Goal: Navigation & Orientation: Understand site structure

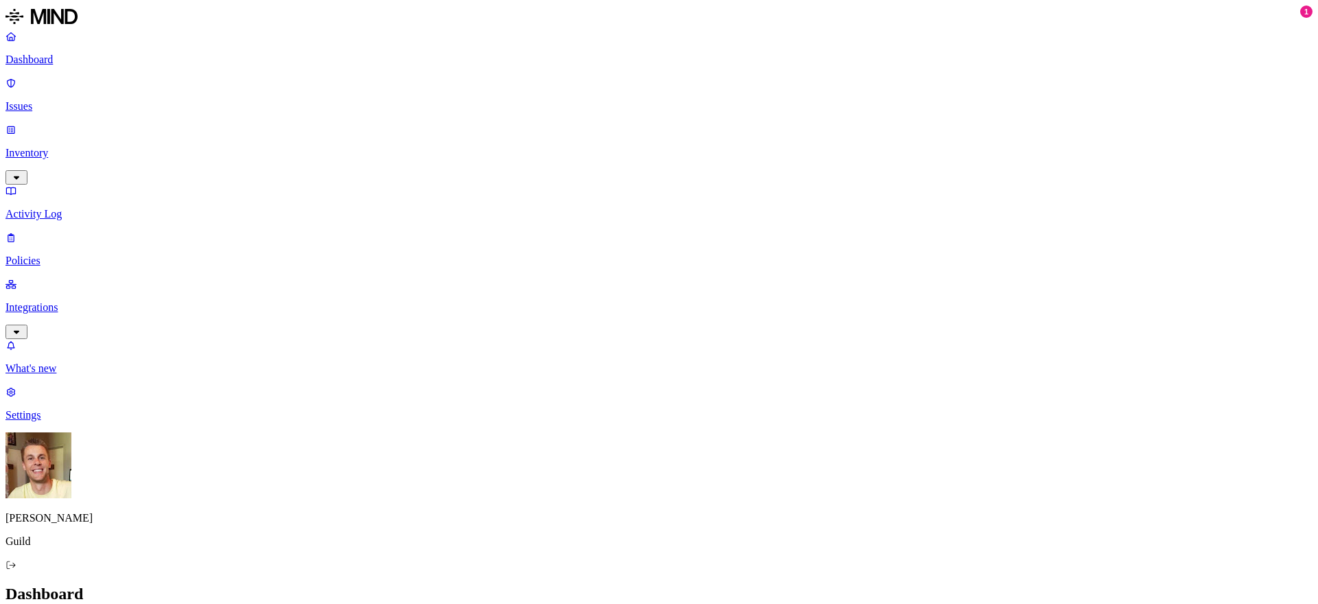
click at [46, 100] on p "Issues" at bounding box center [658, 106] width 1307 height 12
click at [67, 147] on p "Inventory" at bounding box center [658, 153] width 1307 height 12
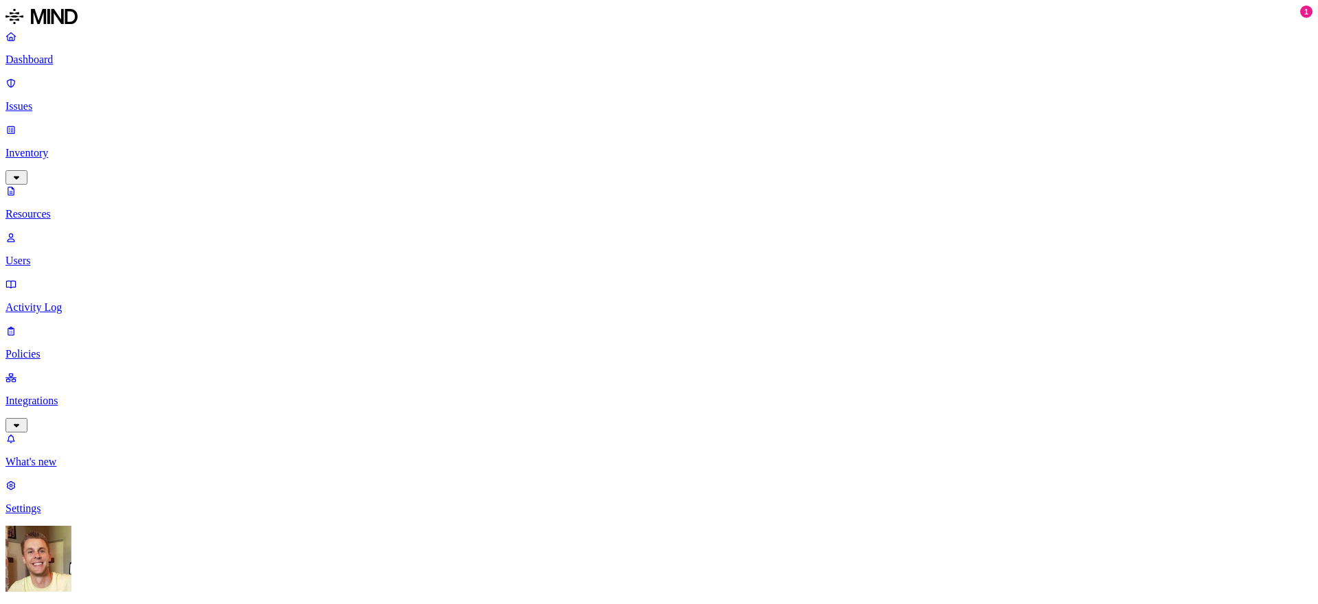
click at [81, 278] on link "Activity Log" at bounding box center [658, 296] width 1307 height 36
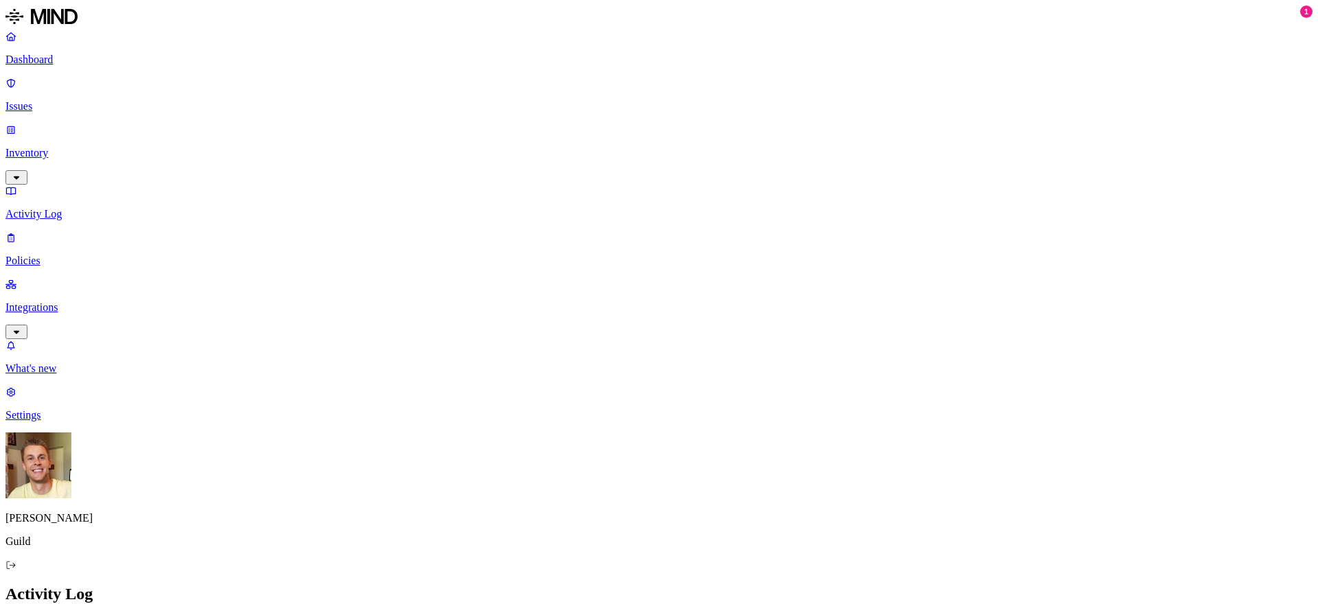
click at [83, 301] on p "Integrations" at bounding box center [658, 307] width 1307 height 12
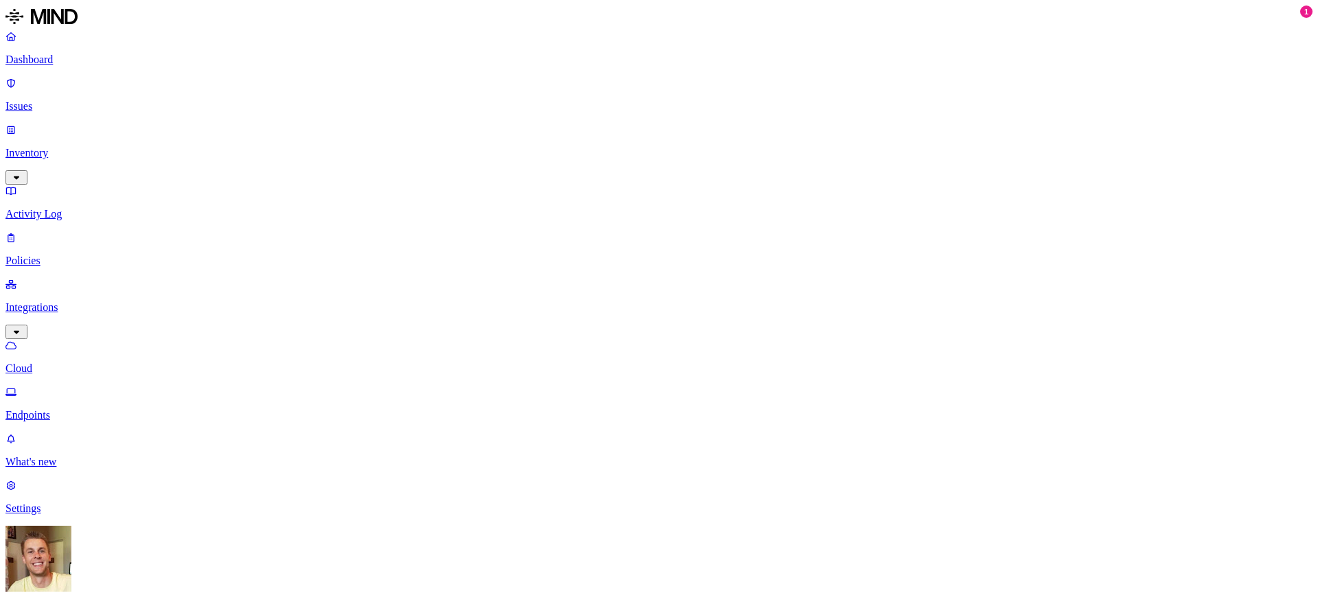
click at [69, 66] on link "Dashboard" at bounding box center [658, 48] width 1307 height 36
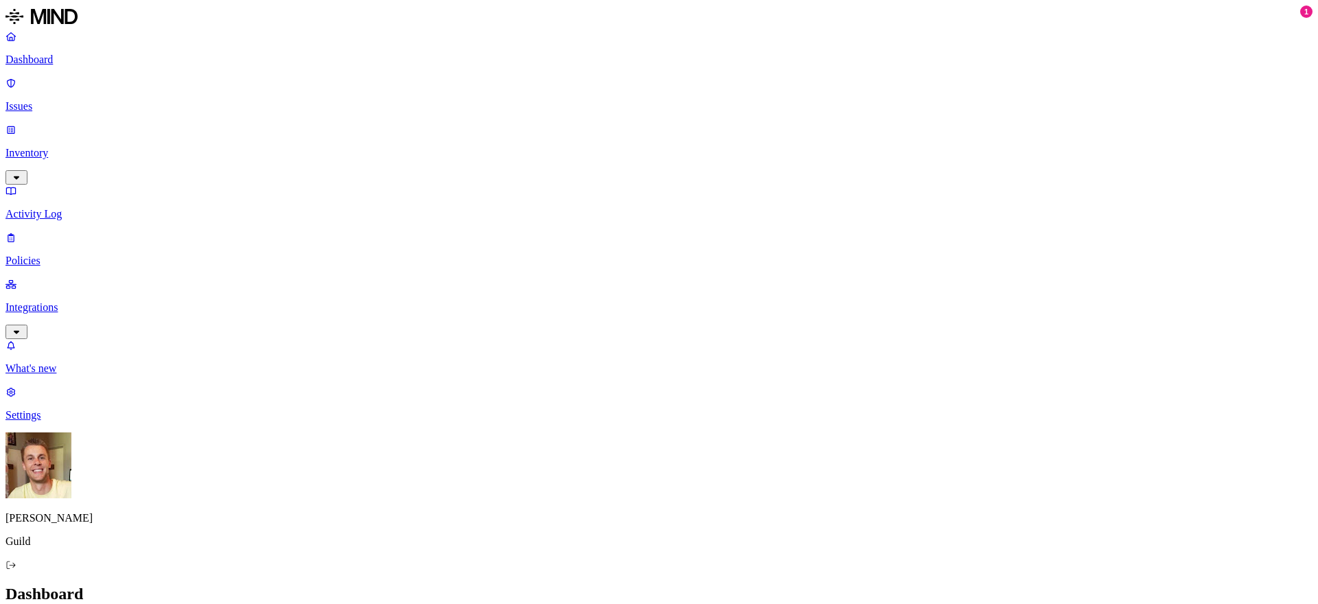
click at [69, 100] on p "Issues" at bounding box center [658, 106] width 1307 height 12
click at [744, 585] on div "Issues" at bounding box center [658, 594] width 1307 height 19
click at [561, 585] on h2 "Issues" at bounding box center [658, 594] width 1307 height 19
click at [62, 255] on p "Policies" at bounding box center [658, 261] width 1307 height 12
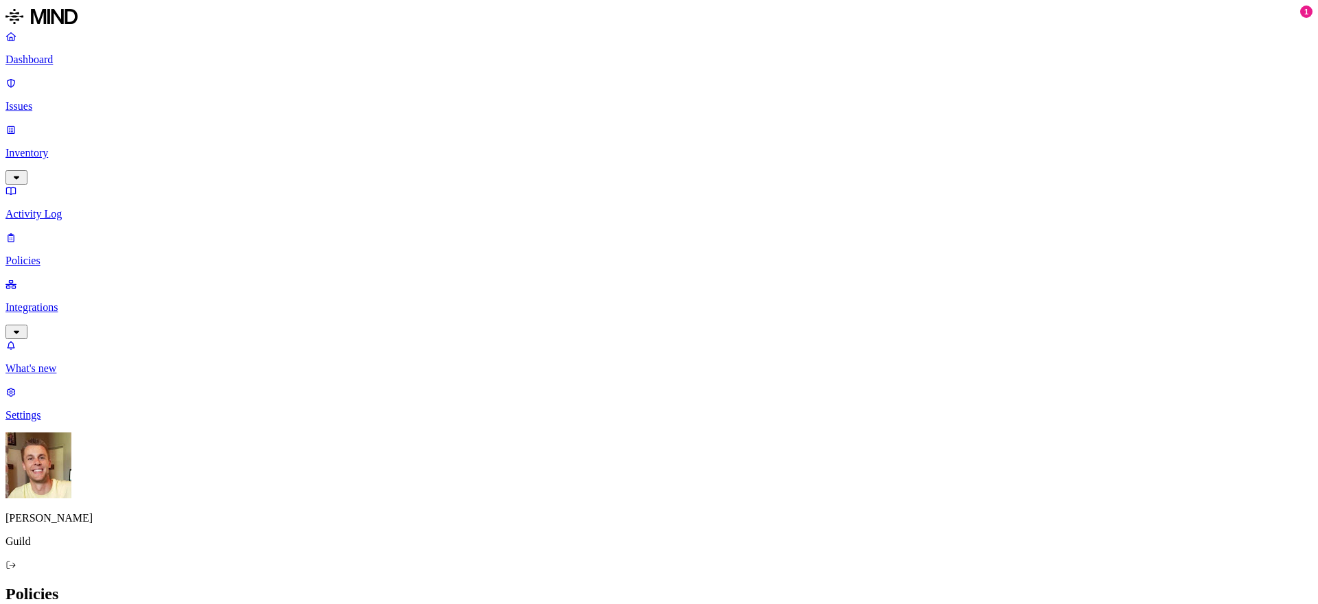
click at [591, 585] on h2 "Policies" at bounding box center [658, 594] width 1307 height 19
